Goal: Find specific page/section: Find specific page/section

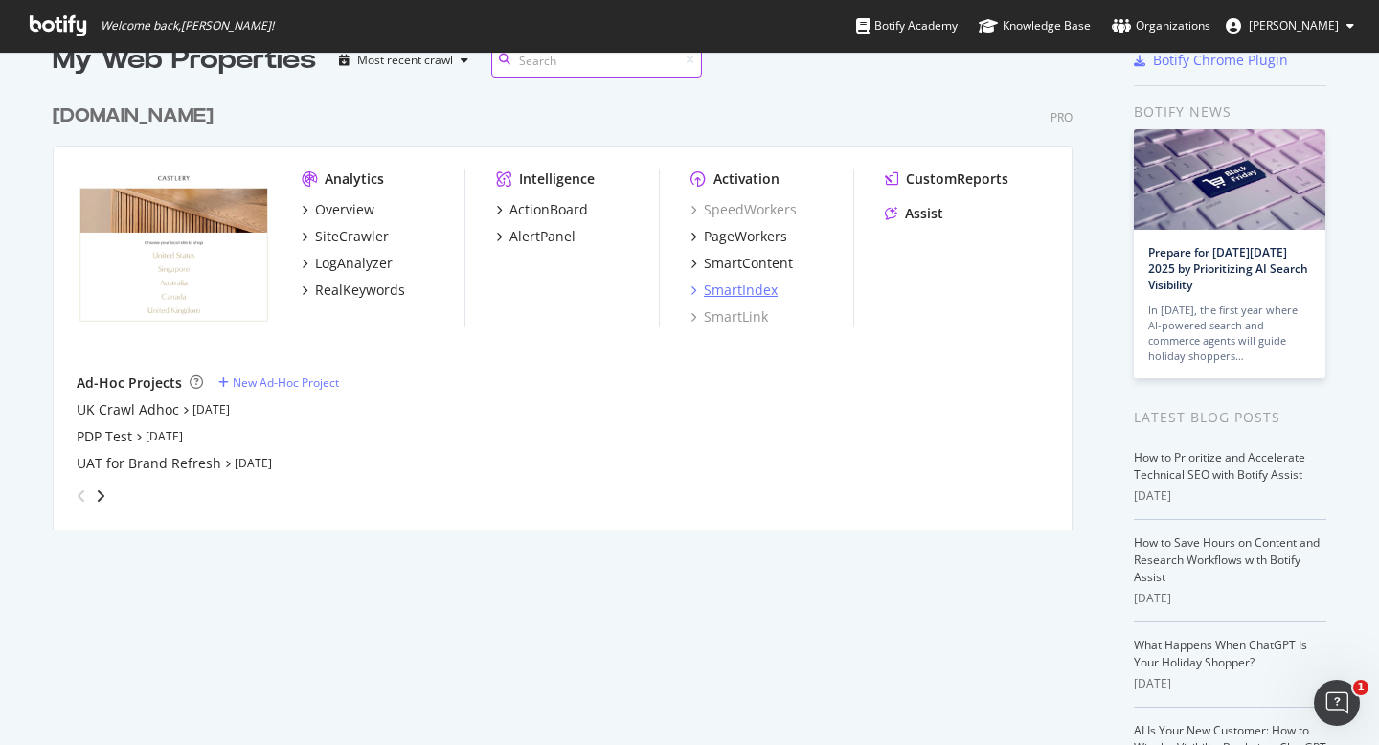
scroll to position [46, 0]
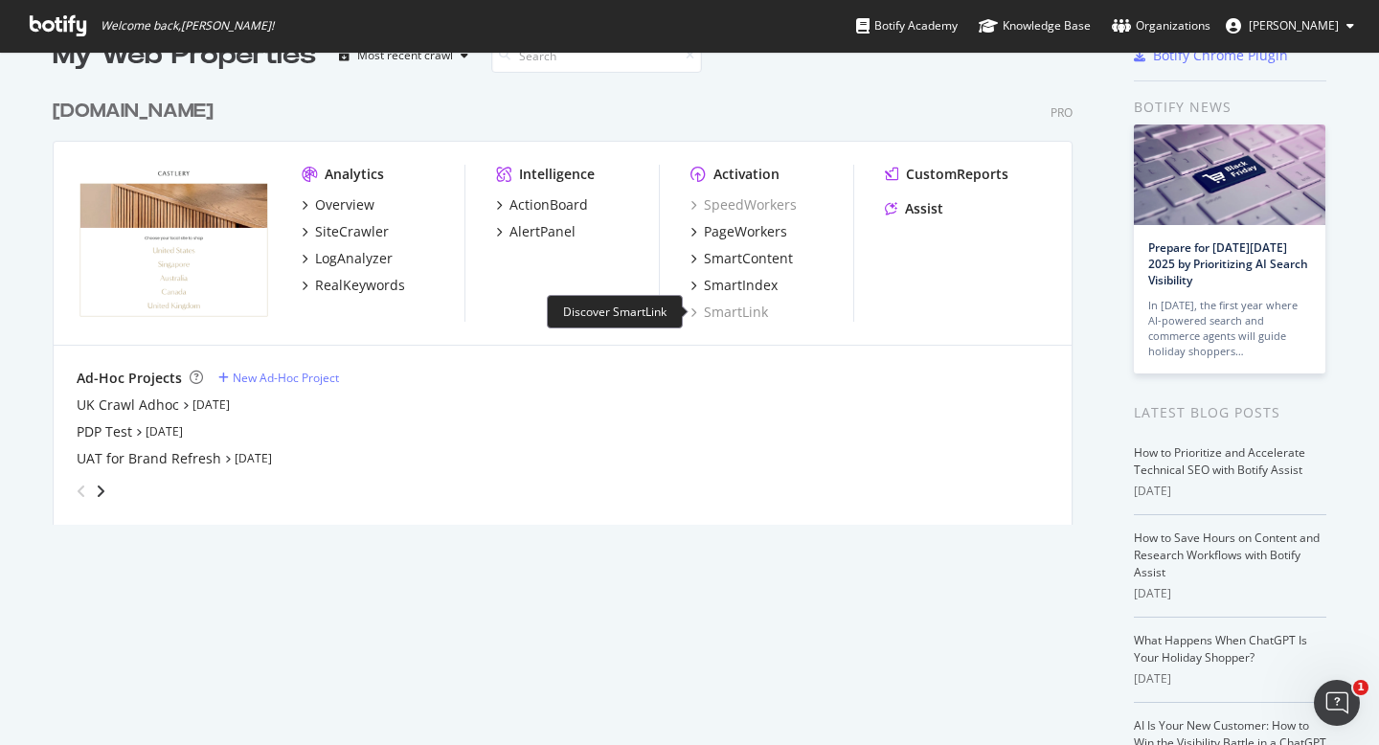
click at [683, 309] on div "SmartLink" at bounding box center [730, 312] width 78 height 19
